Goal: Use online tool/utility: Utilize a website feature to perform a specific function

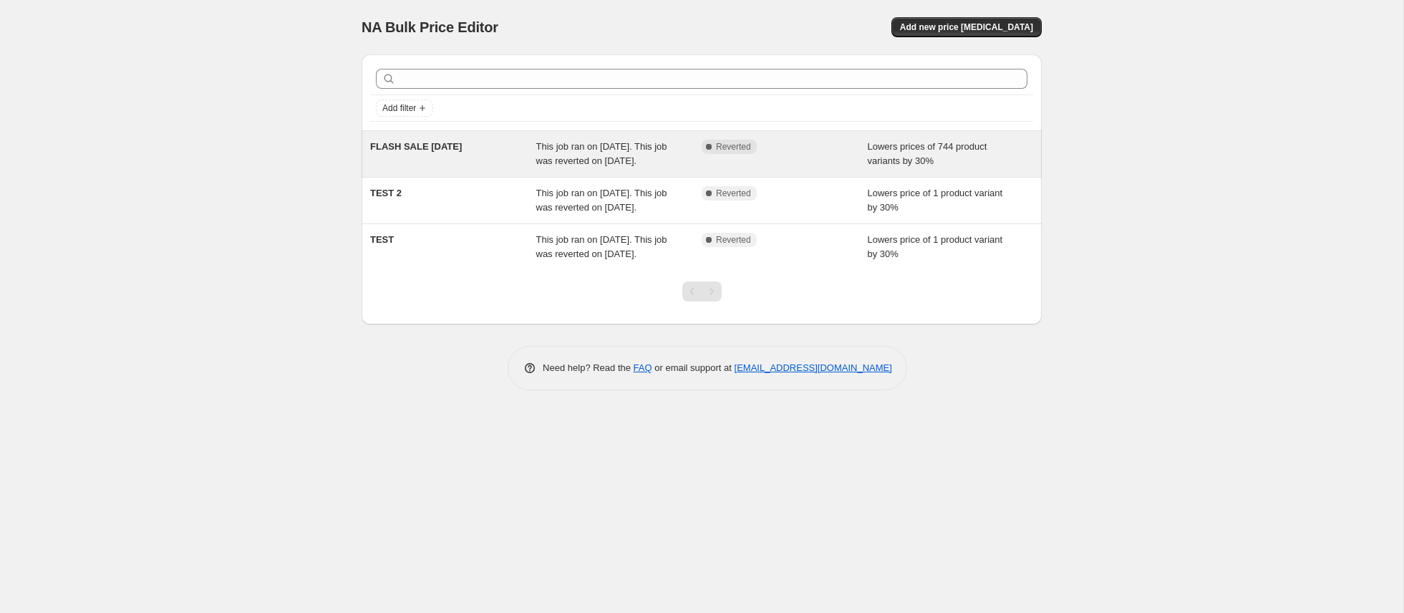
click at [579, 168] on div "This job ran on [DATE]. This job was reverted on [DATE]." at bounding box center [619, 154] width 166 height 29
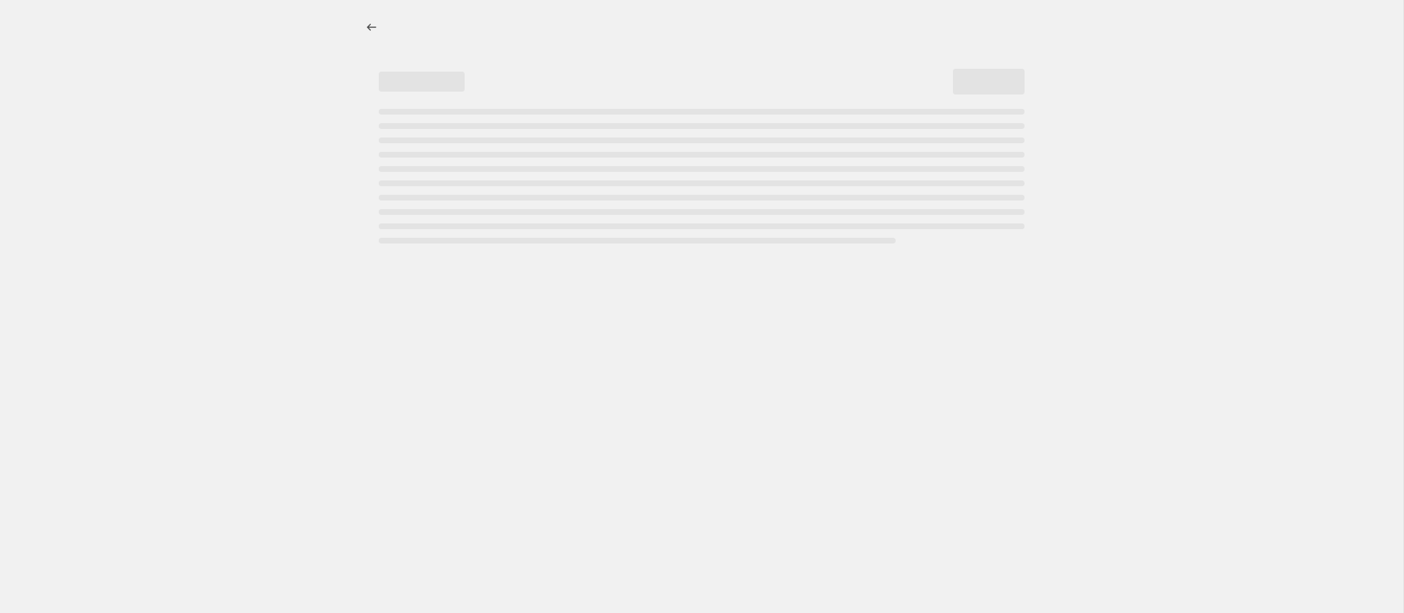
select select "percentage"
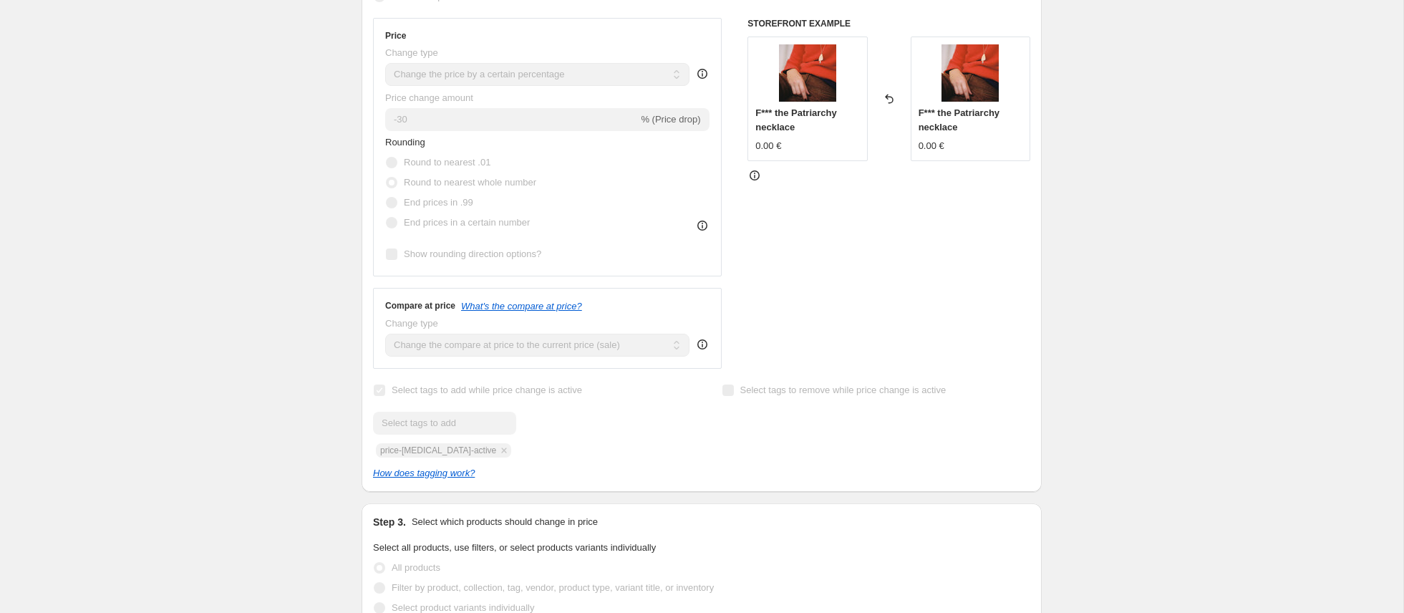
scroll to position [339, 0]
